Goal: Information Seeking & Learning: Check status

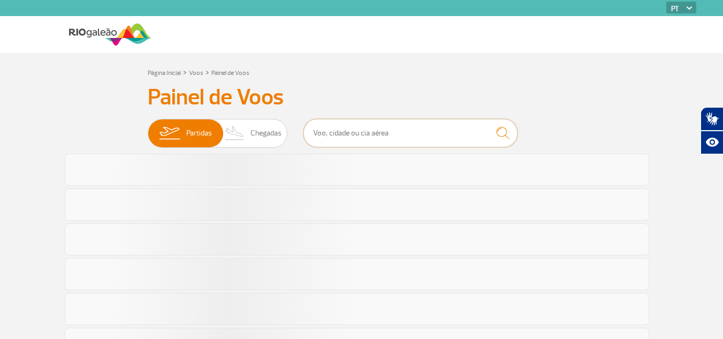
click at [382, 140] on input "text" at bounding box center [411, 133] width 214 height 28
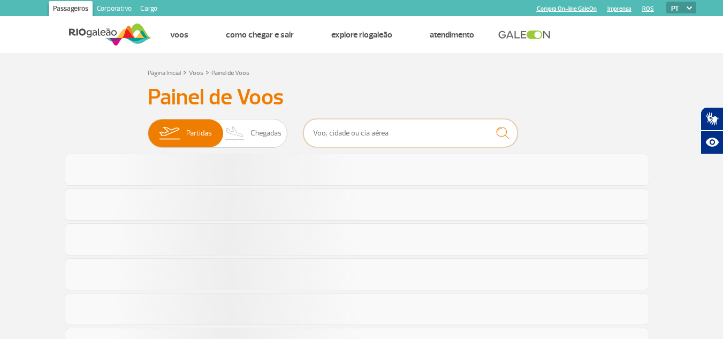
click at [382, 140] on input "text" at bounding box center [411, 133] width 214 height 28
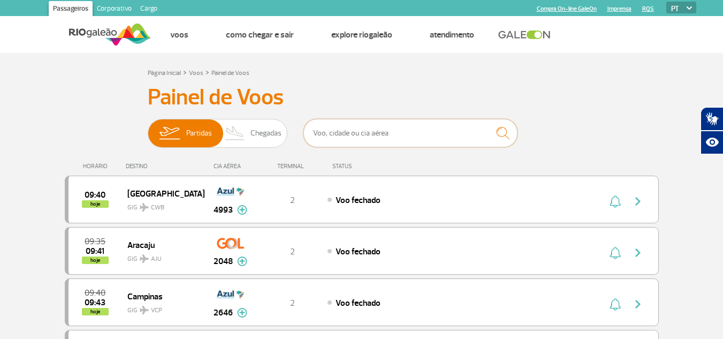
click at [409, 129] on input "text" at bounding box center [411, 133] width 214 height 28
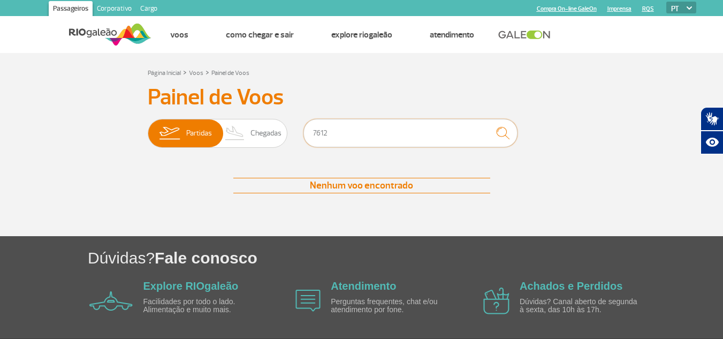
type input "7612"
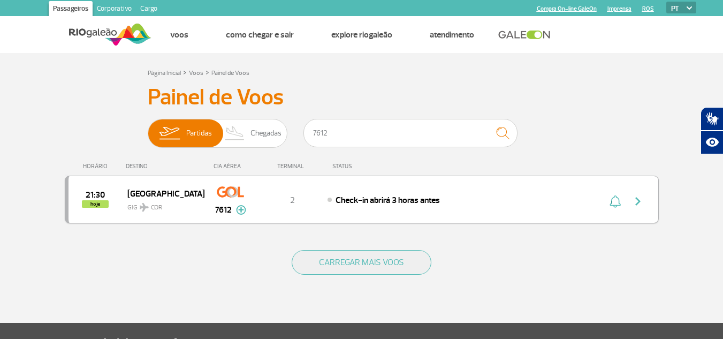
click at [376, 206] on div "21:30 hoje Córdoba GIG COR 7612 2 Check-in abrirá 3 horas antes Parcerias: Amer…" at bounding box center [362, 200] width 594 height 48
click at [425, 198] on span "Check-in abrirá 3 horas antes" at bounding box center [388, 200] width 104 height 11
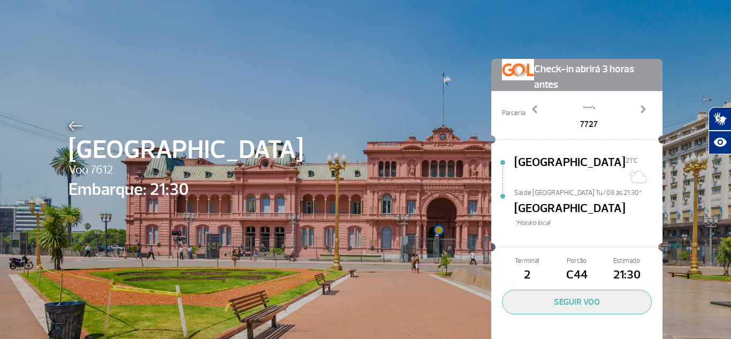
click at [73, 125] on img at bounding box center [76, 126] width 14 height 10
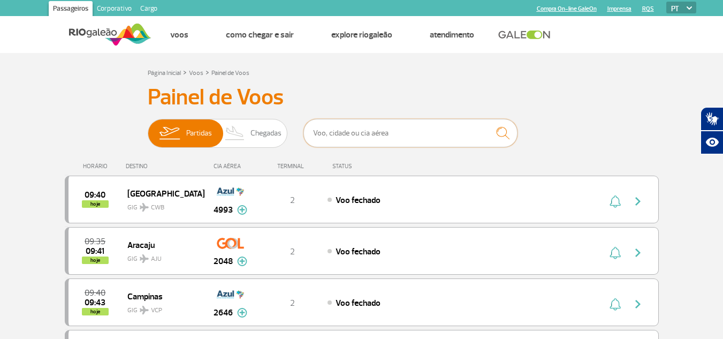
click at [381, 133] on input "text" at bounding box center [411, 133] width 214 height 28
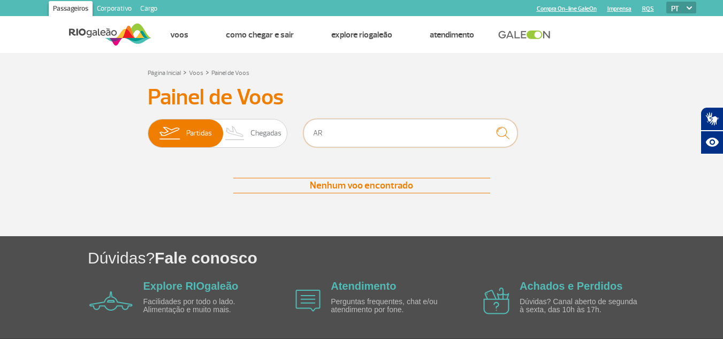
type input "A"
type input "1263"
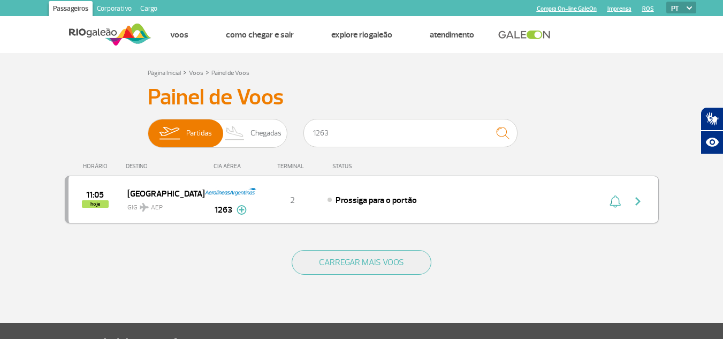
click at [389, 199] on span "Prossiga para o portão" at bounding box center [376, 200] width 81 height 11
click at [427, 205] on div "Prossiga para o portão" at bounding box center [446, 200] width 236 height 12
click at [370, 200] on span "Prossiga para o portão" at bounding box center [376, 200] width 81 height 11
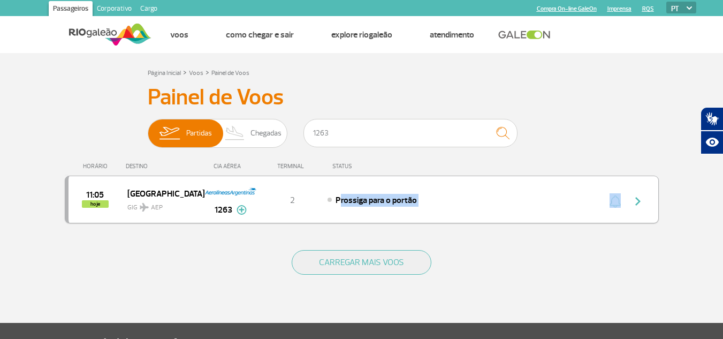
click at [562, 200] on div "Prossiga para o portão" at bounding box center [446, 200] width 236 height 12
click at [640, 200] on img "button" at bounding box center [638, 201] width 13 height 13
click at [482, 208] on div "11:05 hoje [GEOGRAPHIC_DATA] GIG AEP 1263 2 Prossiga para o portão Parcerias: G…" at bounding box center [362, 200] width 594 height 48
